Goal: Information Seeking & Learning: Learn about a topic

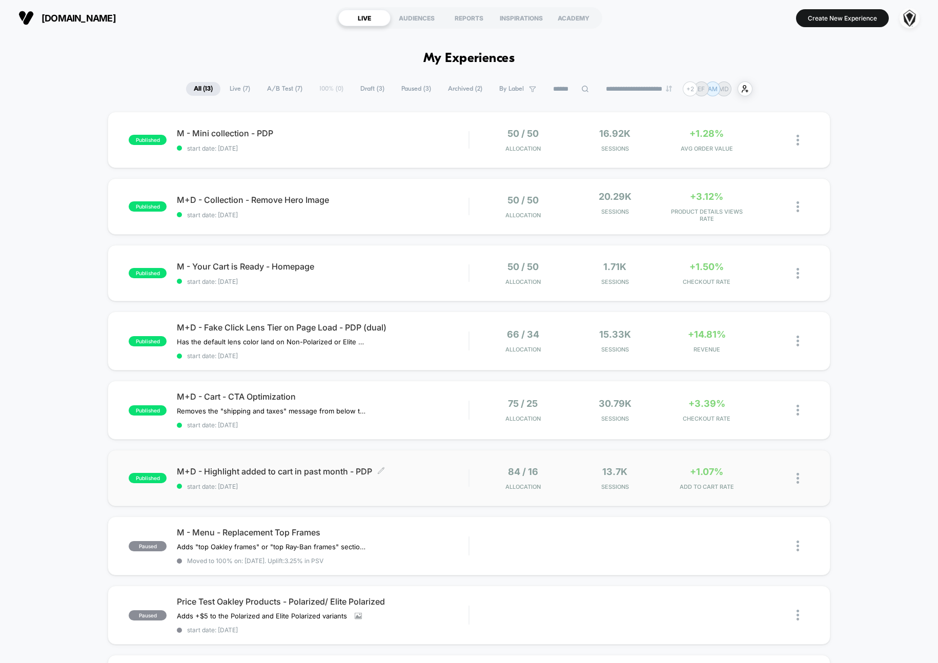
click at [426, 469] on span "M+D - Highlight added to cart in past month - PDP Click to edit experience deta…" at bounding box center [323, 471] width 292 height 10
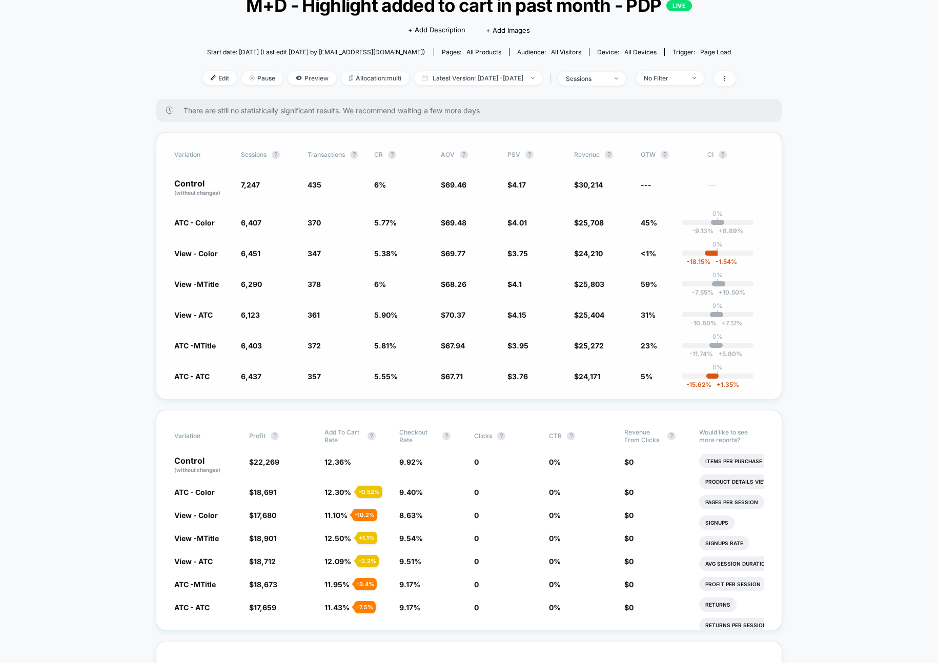
scroll to position [75, 0]
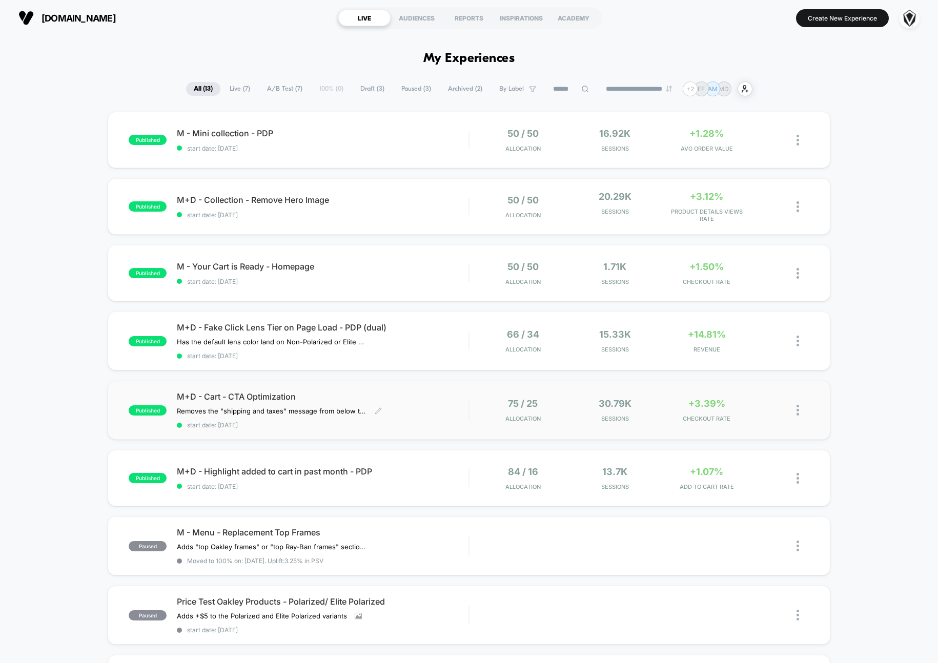
click at [408, 401] on div "M+D - Cart - CTA Optimization Removes the "shipping and taxes" message from bel…" at bounding box center [323, 410] width 292 height 37
click at [449, 339] on div "M+D - Fake Click Lens Tier on Page Load - PDP (dual) Has the default lens color…" at bounding box center [323, 340] width 292 height 37
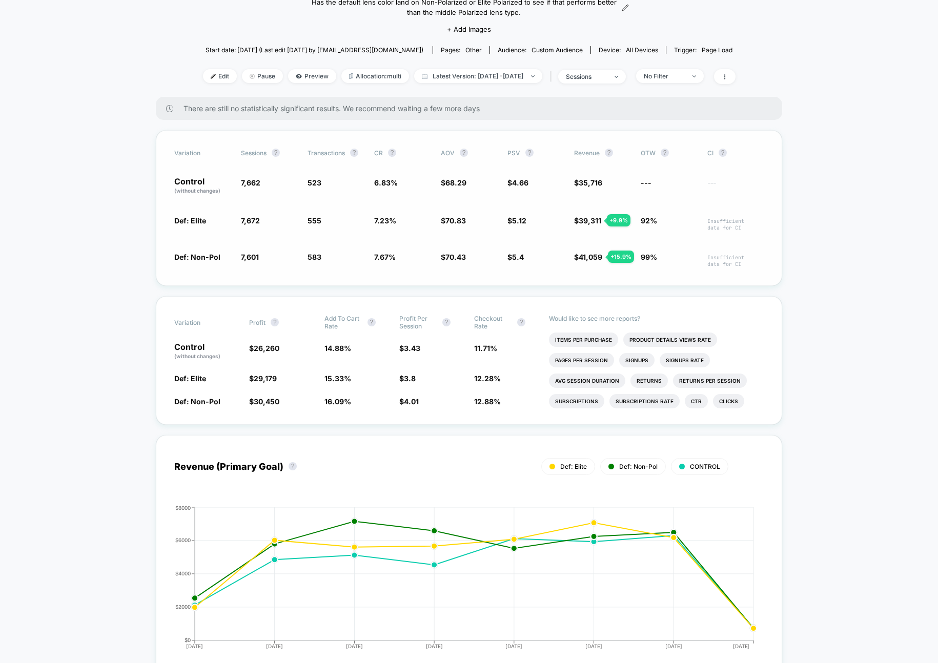
scroll to position [119, 0]
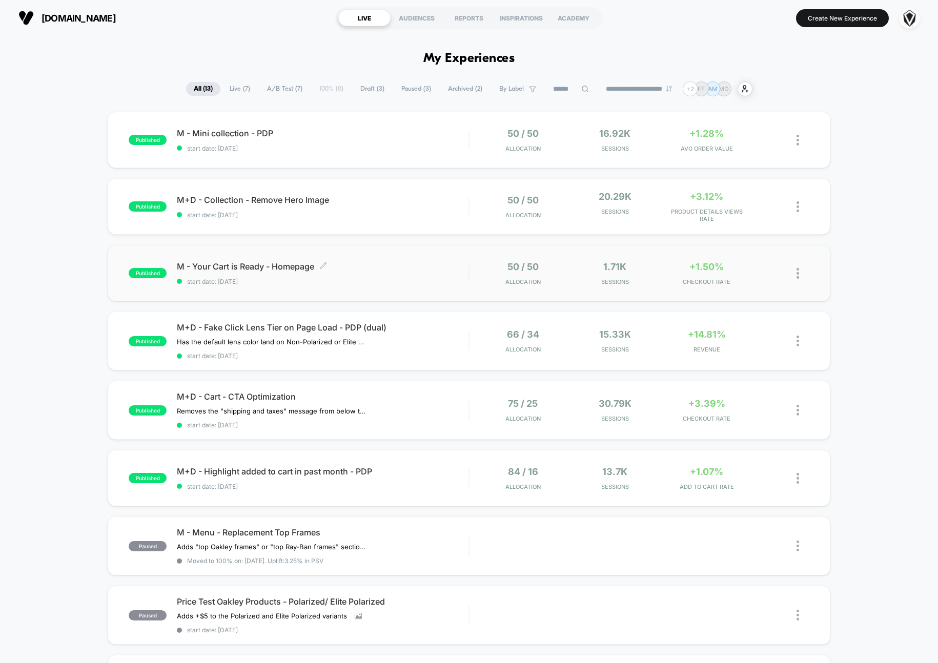
click at [380, 274] on div "M - Your Cart is Ready - Homepage Click to edit experience details Click to edi…" at bounding box center [323, 273] width 292 height 24
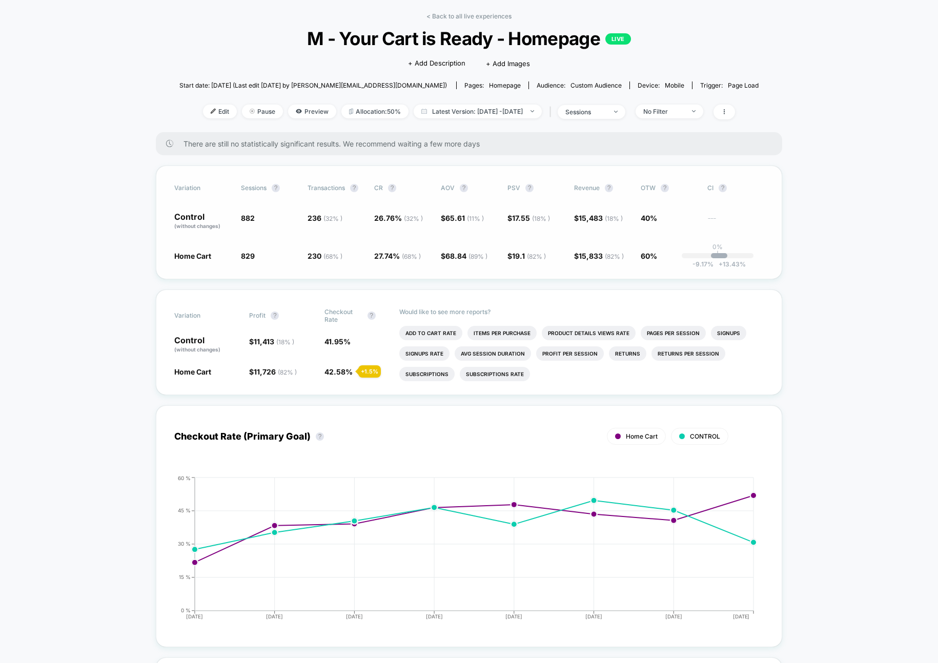
scroll to position [47, 0]
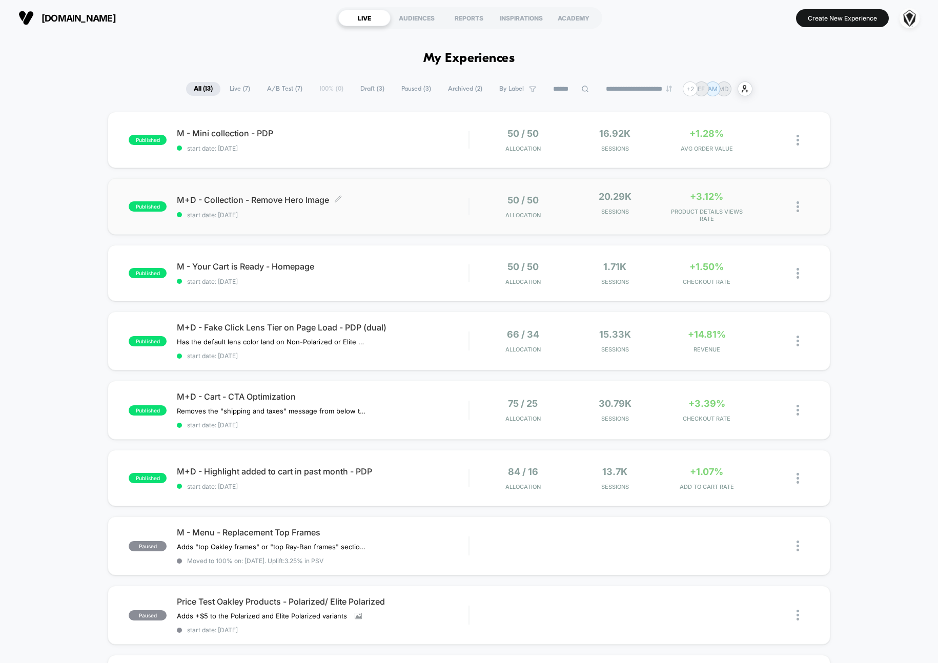
click at [422, 217] on span "start date: [DATE]" at bounding box center [323, 215] width 292 height 8
click at [359, 133] on span "M - Mini collection - PDP Click to edit experience details" at bounding box center [323, 133] width 292 height 10
